Goal: Information Seeking & Learning: Learn about a topic

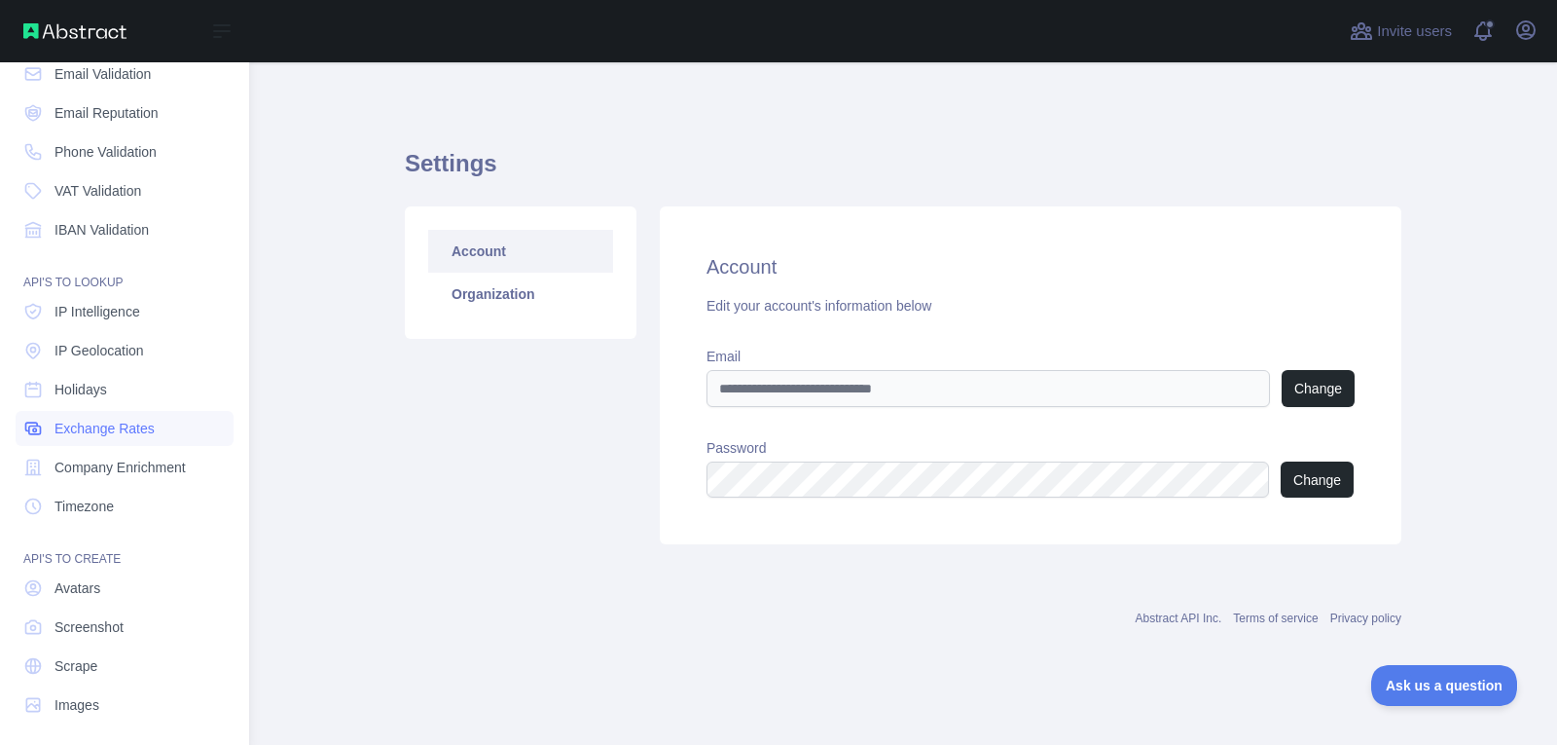
scroll to position [110, 0]
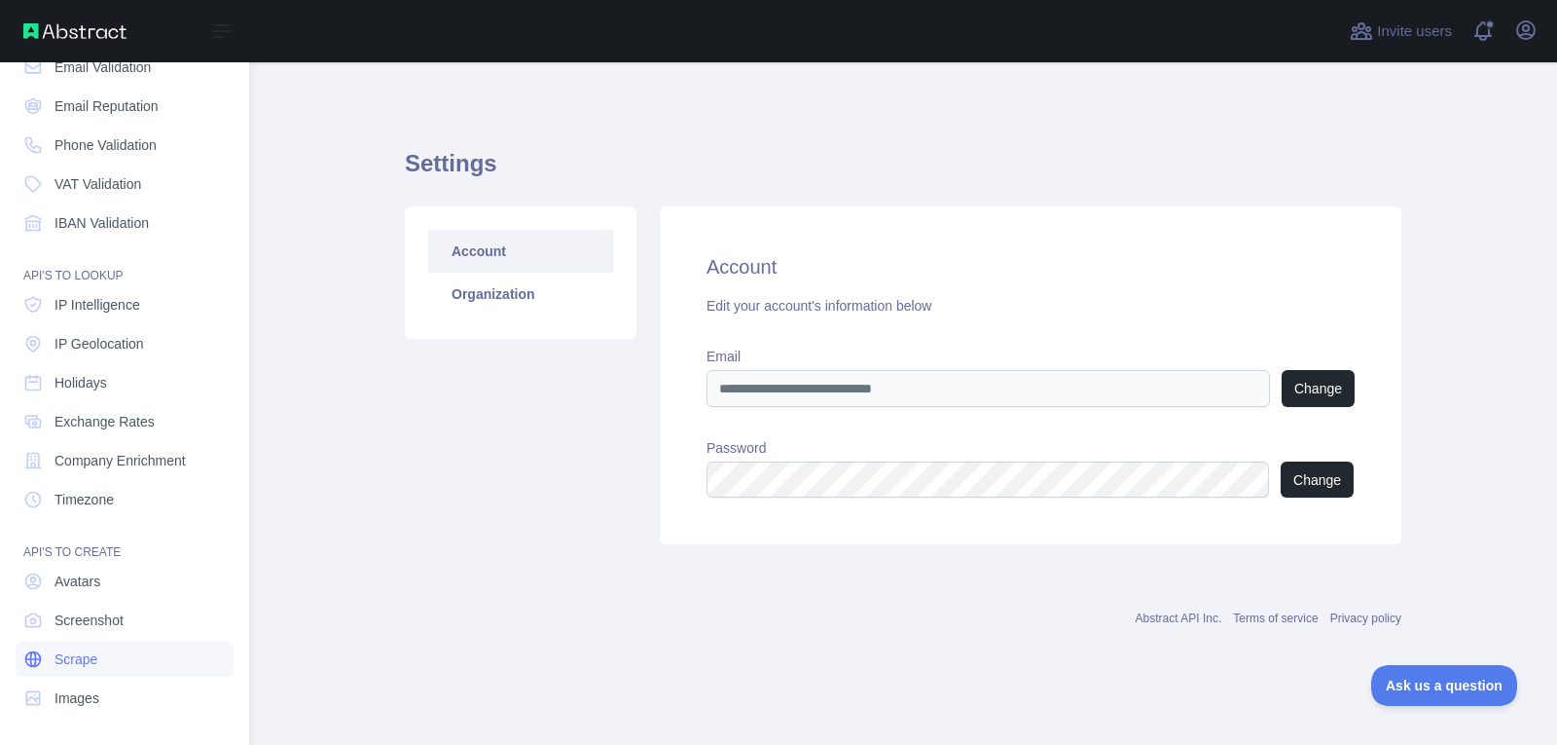
click at [115, 664] on link "Scrape" at bounding box center [125, 658] width 218 height 35
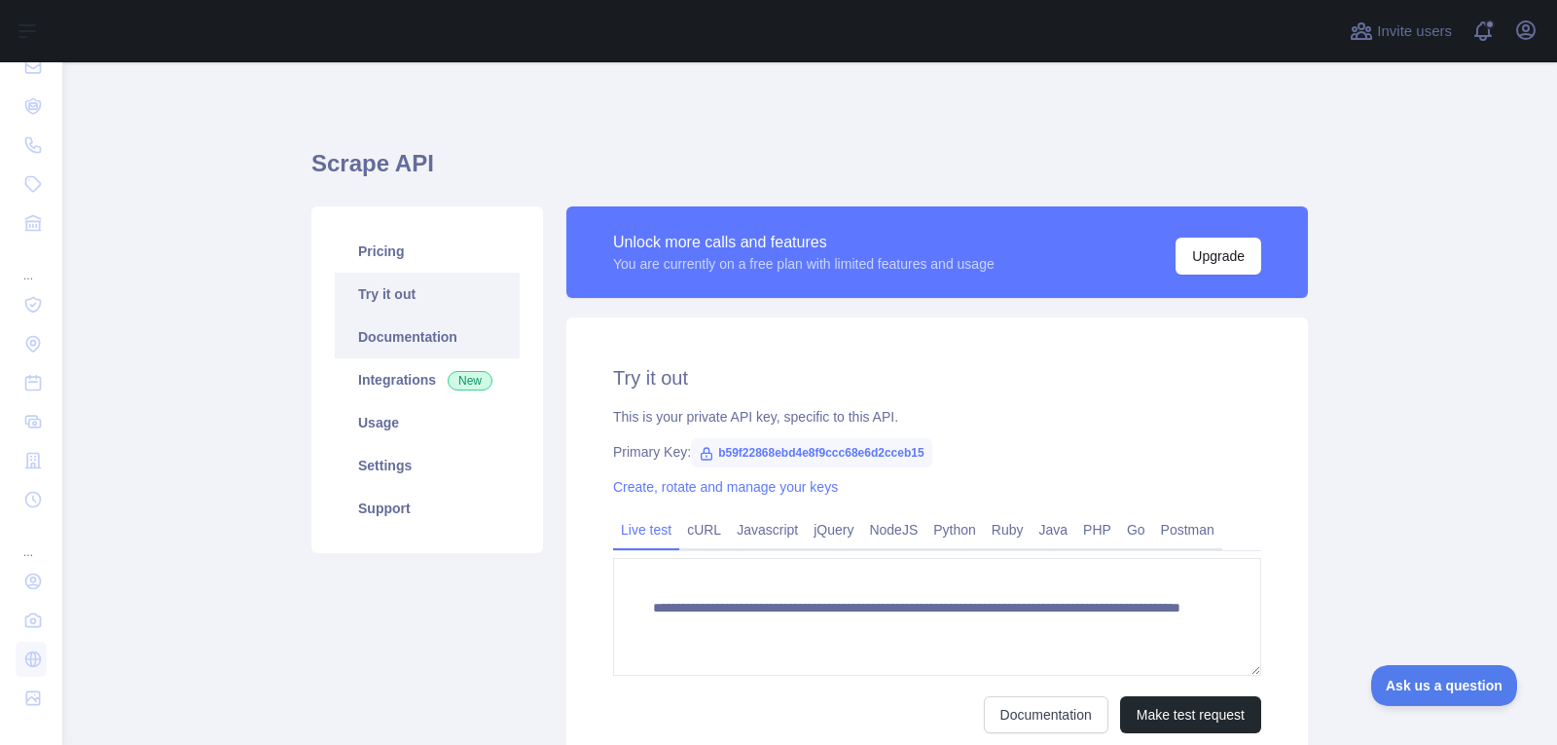
click at [385, 339] on link "Documentation" at bounding box center [427, 336] width 185 height 43
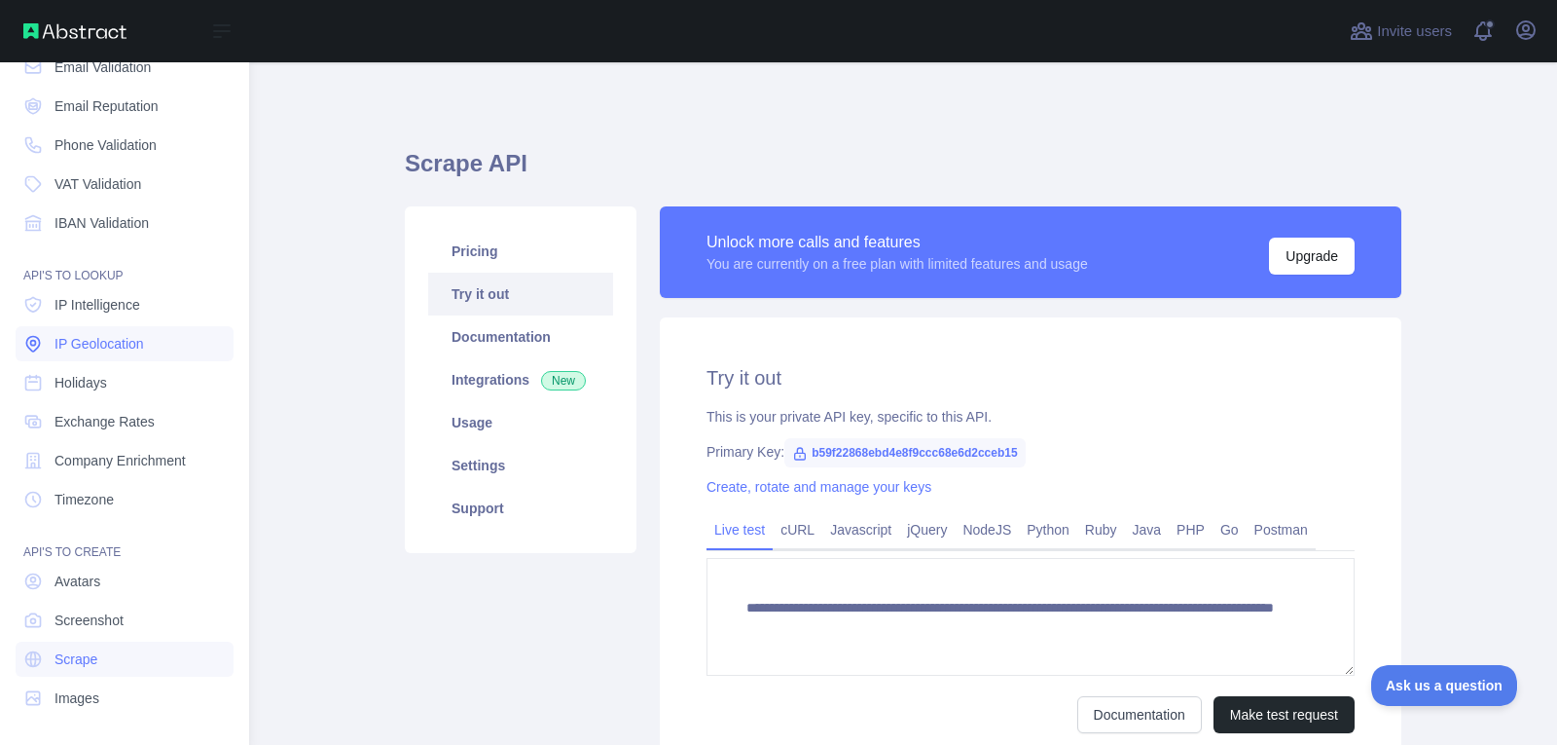
click at [96, 342] on span "IP Geolocation" at bounding box center [100, 343] width 90 height 19
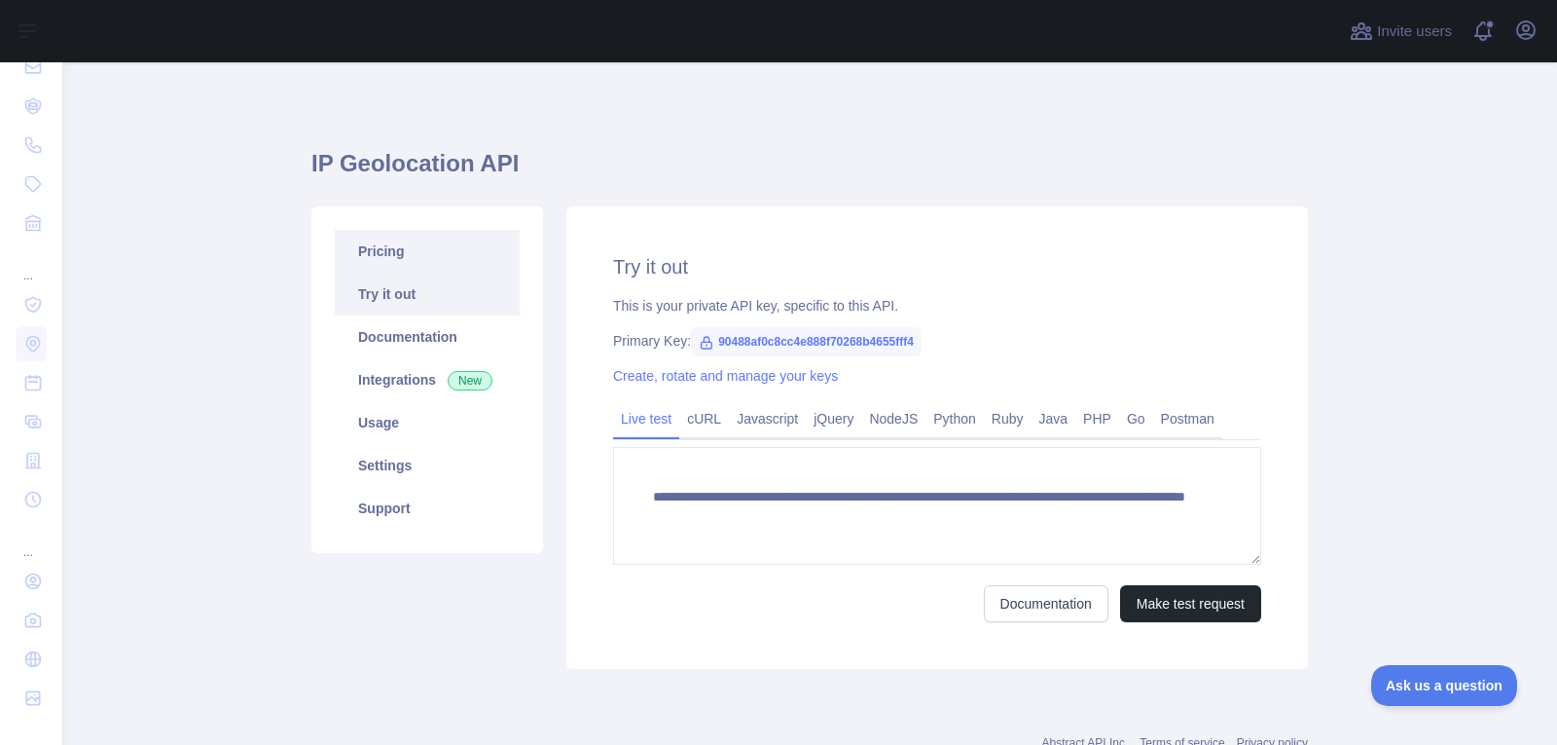
click at [404, 258] on link "Pricing" at bounding box center [427, 251] width 185 height 43
